Goal: Task Accomplishment & Management: Use online tool/utility

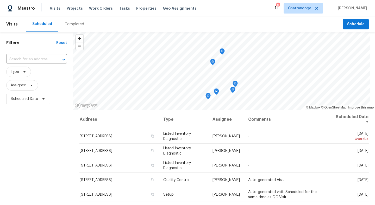
click at [143, 12] on div "Visits Projects Work Orders Tasks Properties Geo Assignments" at bounding box center [126, 8] width 153 height 10
click at [142, 8] on span "Properties" at bounding box center [146, 8] width 20 height 5
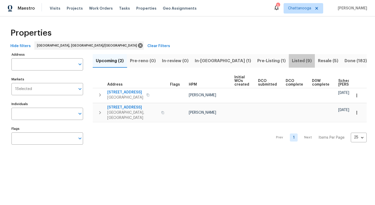
click at [292, 60] on span "Listed (9)" at bounding box center [302, 60] width 20 height 7
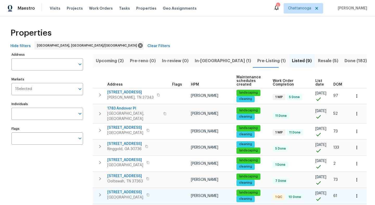
click at [124, 190] on span "[STREET_ADDRESS]" at bounding box center [125, 192] width 36 height 5
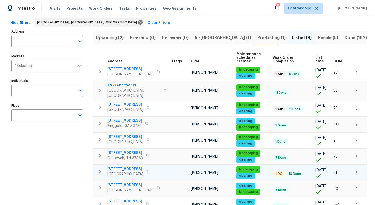
scroll to position [20, 0]
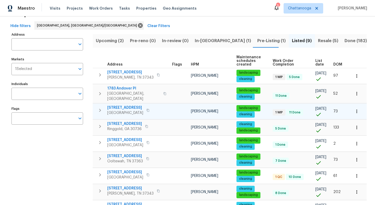
click at [134, 105] on span "[STREET_ADDRESS]" at bounding box center [125, 107] width 36 height 5
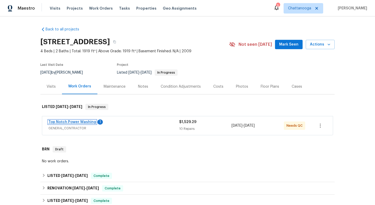
click at [71, 123] on link "Top Notch Power Washing" at bounding box center [72, 122] width 48 height 4
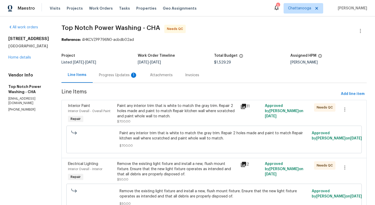
click at [149, 114] on div "Paint any interior trim that is white to match the gray trim. Repair 2 holes ma…" at bounding box center [177, 111] width 120 height 16
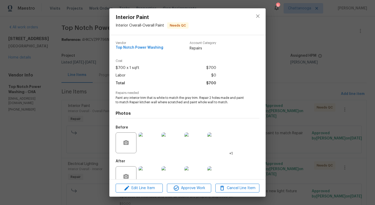
scroll to position [13, 0]
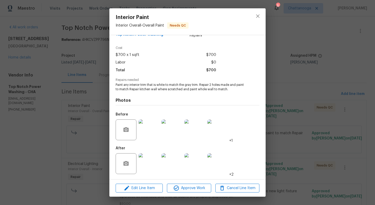
click at [148, 162] on img at bounding box center [149, 163] width 21 height 21
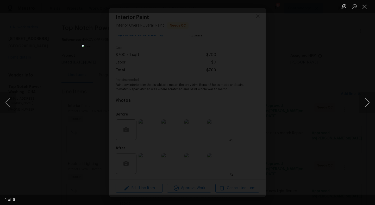
click at [368, 105] on button "Next image" at bounding box center [368, 102] width 16 height 21
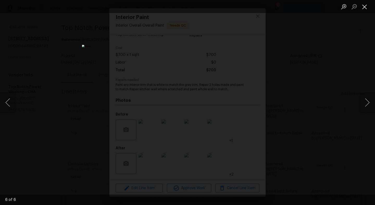
click at [364, 9] on button "Close lightbox" at bounding box center [365, 6] width 10 height 9
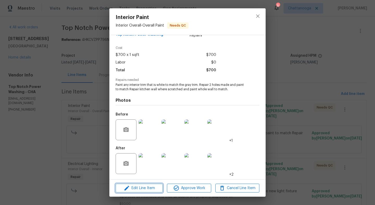
click at [139, 188] on span "Edit Line Item" at bounding box center [139, 188] width 44 height 7
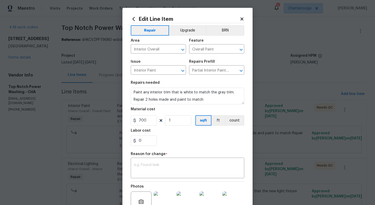
click at [140, 148] on section "Repairs needed Paint any interior trim that is white to match the gray trim. Re…" at bounding box center [188, 113] width 114 height 71
click at [145, 142] on input "0" at bounding box center [144, 141] width 26 height 10
type input "250"
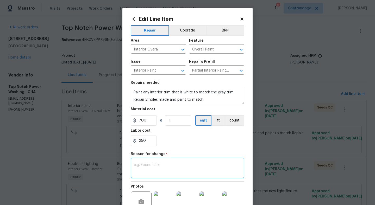
click at [153, 165] on textarea at bounding box center [187, 168] width 107 height 11
type textarea "additional trim and paint"
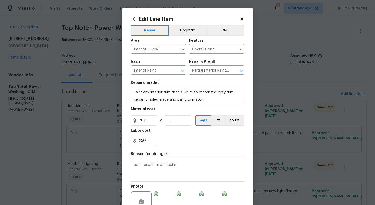
click at [171, 147] on section "Repairs needed Paint any interior trim that is white to match the gray trim. Re…" at bounding box center [188, 113] width 114 height 71
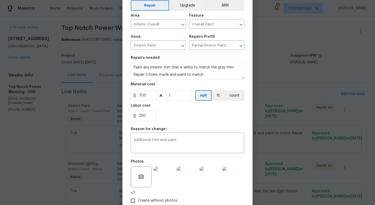
scroll to position [57, 0]
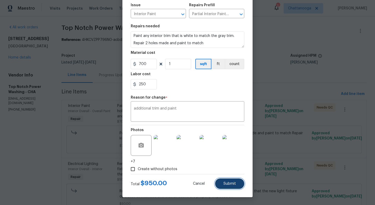
click at [226, 182] on button "Submit" at bounding box center [229, 184] width 29 height 10
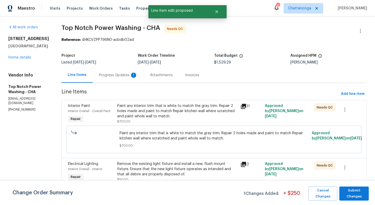
scroll to position [0, 0]
click at [352, 197] on span "Submit Changes" at bounding box center [354, 194] width 24 height 12
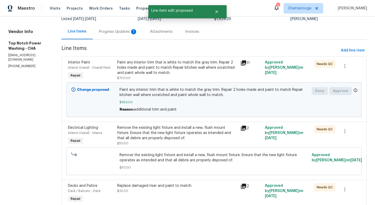
scroll to position [47, 0]
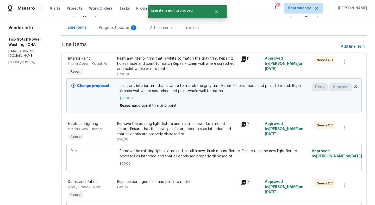
click at [142, 66] on div "Paint any interior trim that is white to match the gray trim. Repair 2 holes ma…" at bounding box center [177, 64] width 120 height 16
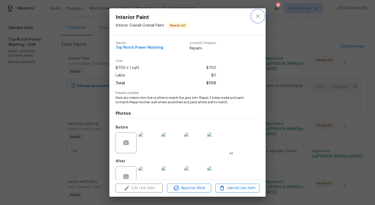
click at [258, 16] on icon "close" at bounding box center [257, 15] width 3 height 3
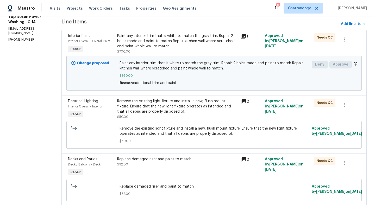
scroll to position [73, 0]
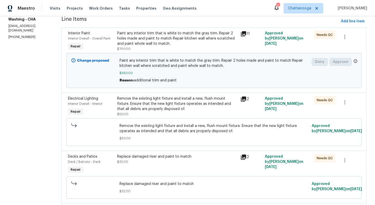
click at [159, 107] on div "Remove the existing light fixture and install a new, flush mount fixture. Ensur…" at bounding box center [177, 104] width 120 height 16
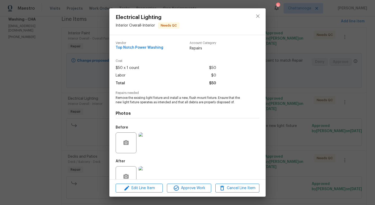
click at [191, 193] on div "Edit Line Item Approve Work Cancel Line Item" at bounding box center [187, 188] width 156 height 17
click at [191, 189] on span "Approve Work" at bounding box center [189, 188] width 41 height 7
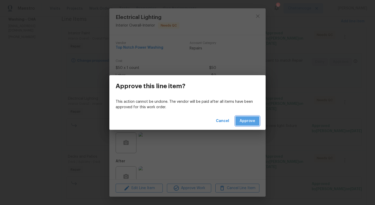
click at [246, 125] on button "Approve" at bounding box center [248, 121] width 24 height 10
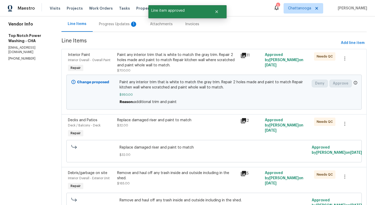
scroll to position [54, 0]
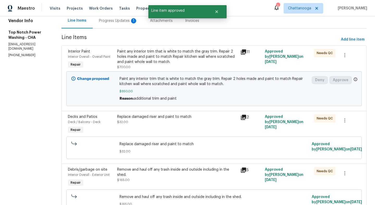
click at [165, 116] on div "Replace damaged riser and paint to match" at bounding box center [177, 116] width 120 height 5
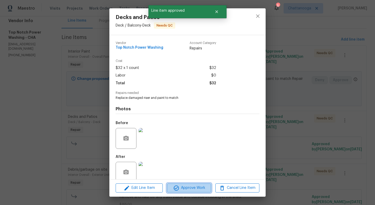
click at [180, 188] on span "Approve Work" at bounding box center [189, 188] width 41 height 7
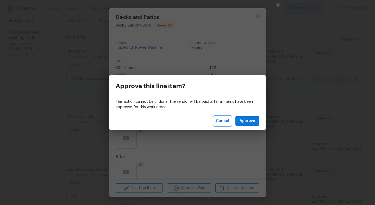
click at [224, 122] on span "Cancel" at bounding box center [222, 121] width 13 height 7
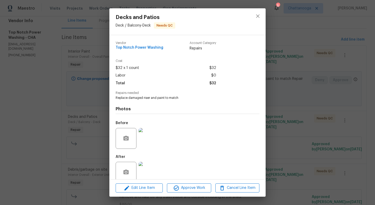
click at [142, 172] on img at bounding box center [149, 172] width 21 height 21
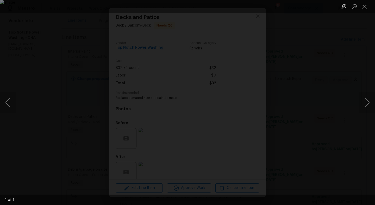
click at [365, 8] on button "Close lightbox" at bounding box center [365, 6] width 10 height 9
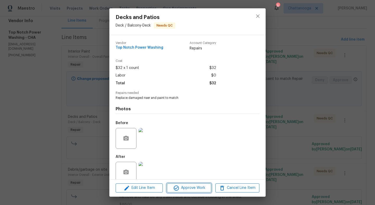
click at [200, 190] on span "Approve Work" at bounding box center [189, 188] width 41 height 7
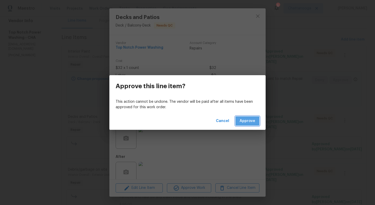
click at [243, 124] on span "Approve" at bounding box center [248, 121] width 16 height 7
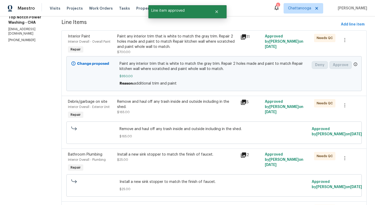
scroll to position [76, 0]
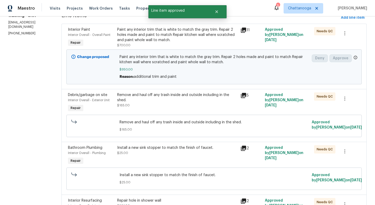
click at [162, 101] on div "Remove and haul off any trash inside and outside including in the shed." at bounding box center [177, 98] width 120 height 10
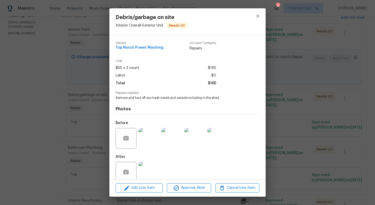
scroll to position [9, 0]
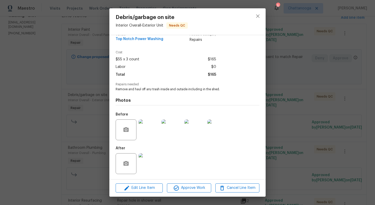
click at [152, 163] on img at bounding box center [149, 163] width 21 height 21
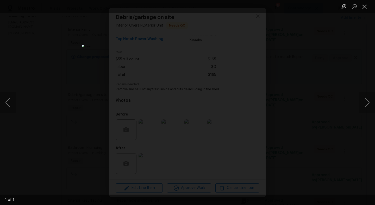
click at [364, 7] on button "Close lightbox" at bounding box center [365, 6] width 10 height 9
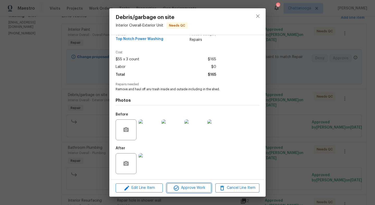
click at [183, 188] on span "Approve Work" at bounding box center [189, 188] width 41 height 7
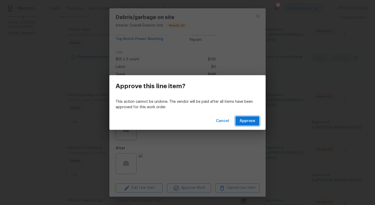
click at [251, 121] on span "Approve" at bounding box center [248, 121] width 16 height 7
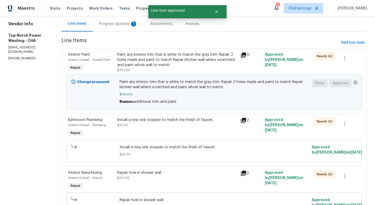
scroll to position [52, 0]
click at [171, 124] on div "Install a new sink stopper to match the finish of faucet. $25.00" at bounding box center [177, 122] width 120 height 10
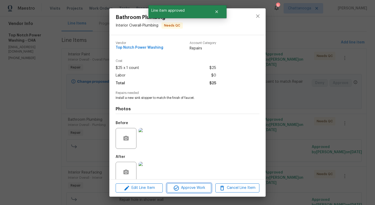
click at [190, 189] on span "Approve Work" at bounding box center [189, 188] width 41 height 7
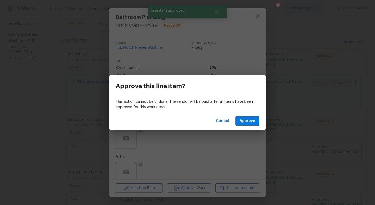
click at [248, 127] on div "Cancel Approve" at bounding box center [187, 121] width 156 height 18
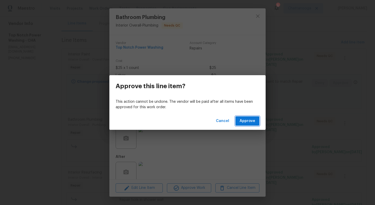
click at [248, 122] on span "Approve" at bounding box center [248, 121] width 16 height 7
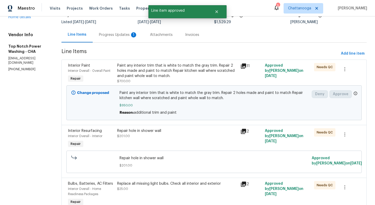
scroll to position [44, 0]
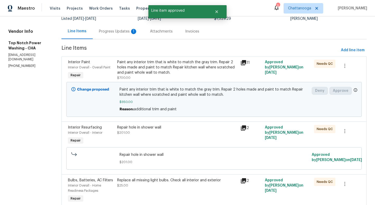
click at [155, 133] on div "Repair hole in shower wall $201.00" at bounding box center [177, 130] width 120 height 10
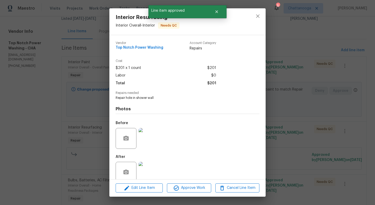
scroll to position [9, 0]
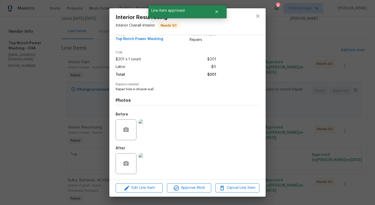
click at [151, 163] on img at bounding box center [149, 163] width 21 height 21
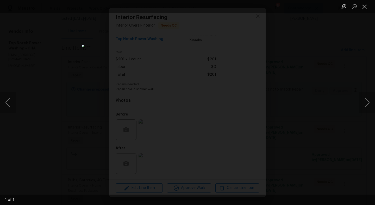
click at [363, 4] on button "Close lightbox" at bounding box center [365, 6] width 10 height 9
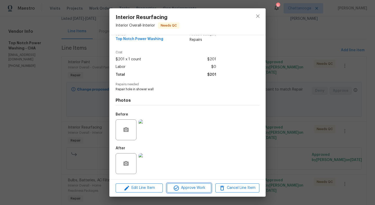
click at [197, 186] on span "Approve Work" at bounding box center [189, 188] width 41 height 7
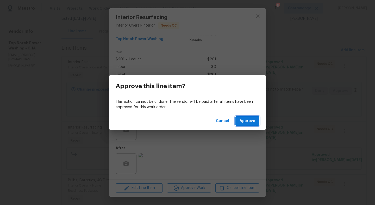
click at [246, 120] on span "Approve" at bounding box center [248, 121] width 16 height 7
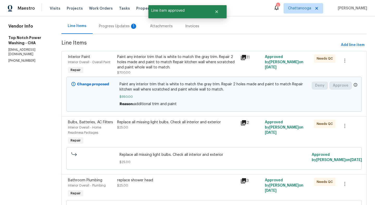
scroll to position [50, 0]
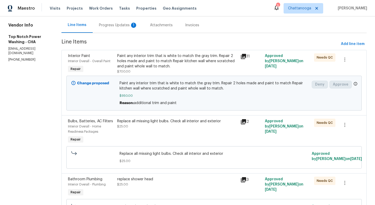
click at [171, 119] on div "Replace all missing light bulbs. Check all interior and exterior" at bounding box center [177, 121] width 120 height 5
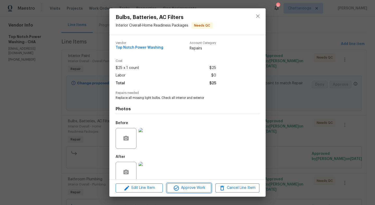
click at [195, 190] on span "Approve Work" at bounding box center [189, 188] width 41 height 7
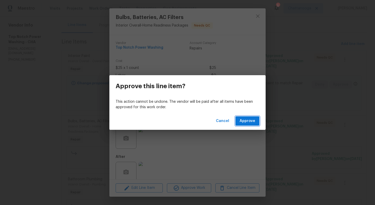
click at [253, 122] on span "Approve" at bounding box center [248, 121] width 16 height 7
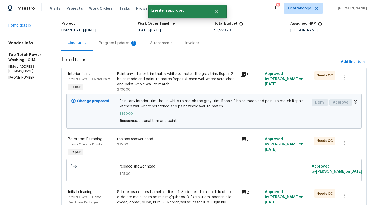
scroll to position [33, 0]
click at [154, 135] on div "replace shower head $25.00" at bounding box center [177, 147] width 123 height 24
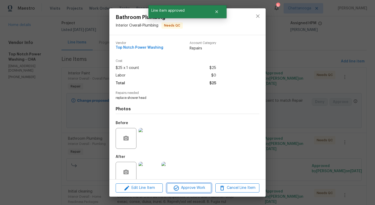
click at [184, 190] on span "Approve Work" at bounding box center [189, 188] width 41 height 7
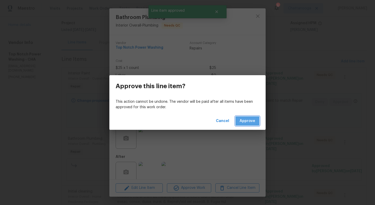
click at [243, 124] on span "Approve" at bounding box center [248, 121] width 16 height 7
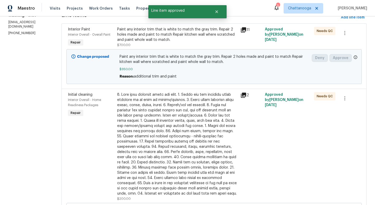
scroll to position [79, 0]
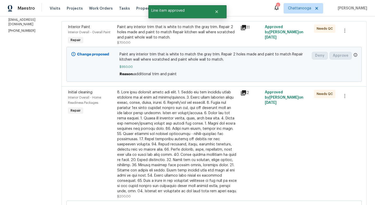
click at [181, 150] on div at bounding box center [177, 142] width 120 height 104
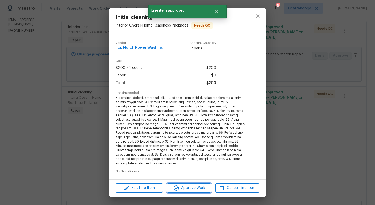
click at [192, 188] on span "Approve Work" at bounding box center [189, 188] width 41 height 7
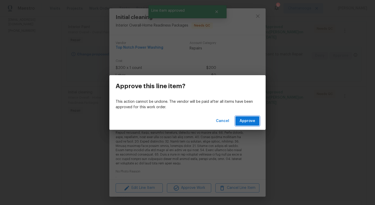
click at [245, 122] on span "Approve" at bounding box center [248, 121] width 16 height 7
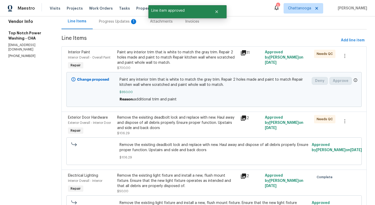
scroll to position [56, 0]
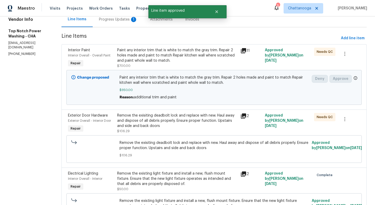
click at [173, 128] on div "Remove the exisiting deadbolt lock and replace with new. Haul away and dispose …" at bounding box center [177, 121] width 120 height 16
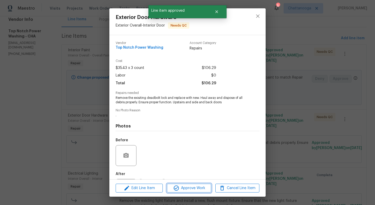
click at [191, 185] on span "Approve Work" at bounding box center [189, 188] width 41 height 7
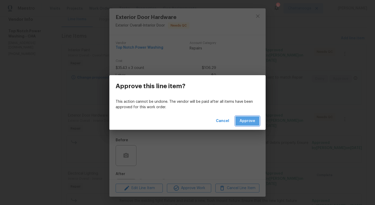
click at [253, 126] on button "Approve" at bounding box center [248, 121] width 24 height 10
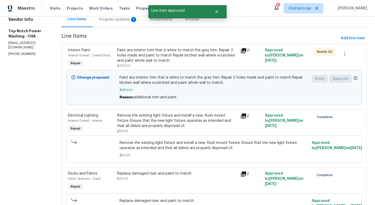
click at [121, 21] on div "Progress Updates 1" at bounding box center [118, 19] width 39 height 5
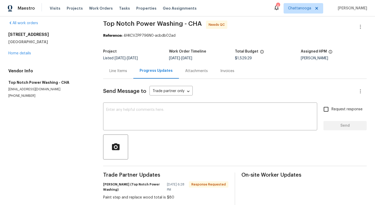
scroll to position [3, 0]
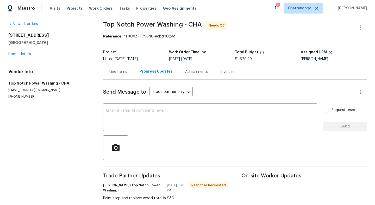
click at [116, 72] on div "Line Items" at bounding box center [118, 71] width 18 height 5
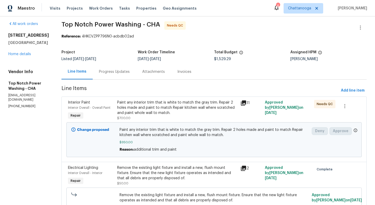
click at [23, 58] on div "All work orders 1116 Magnolia St La Fayette, GA 30728 Home details Vendor Info …" at bounding box center [28, 64] width 41 height 87
click at [23, 50] on div "1116 Magnolia St La Fayette, GA 30728 Home details" at bounding box center [28, 45] width 41 height 24
click at [23, 52] on link "Home details" at bounding box center [19, 54] width 23 height 4
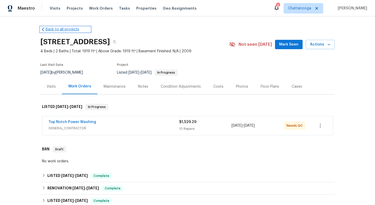
click at [69, 28] on link "Back to all projects" at bounding box center [65, 29] width 50 height 5
